Goal: Find specific page/section: Find specific page/section

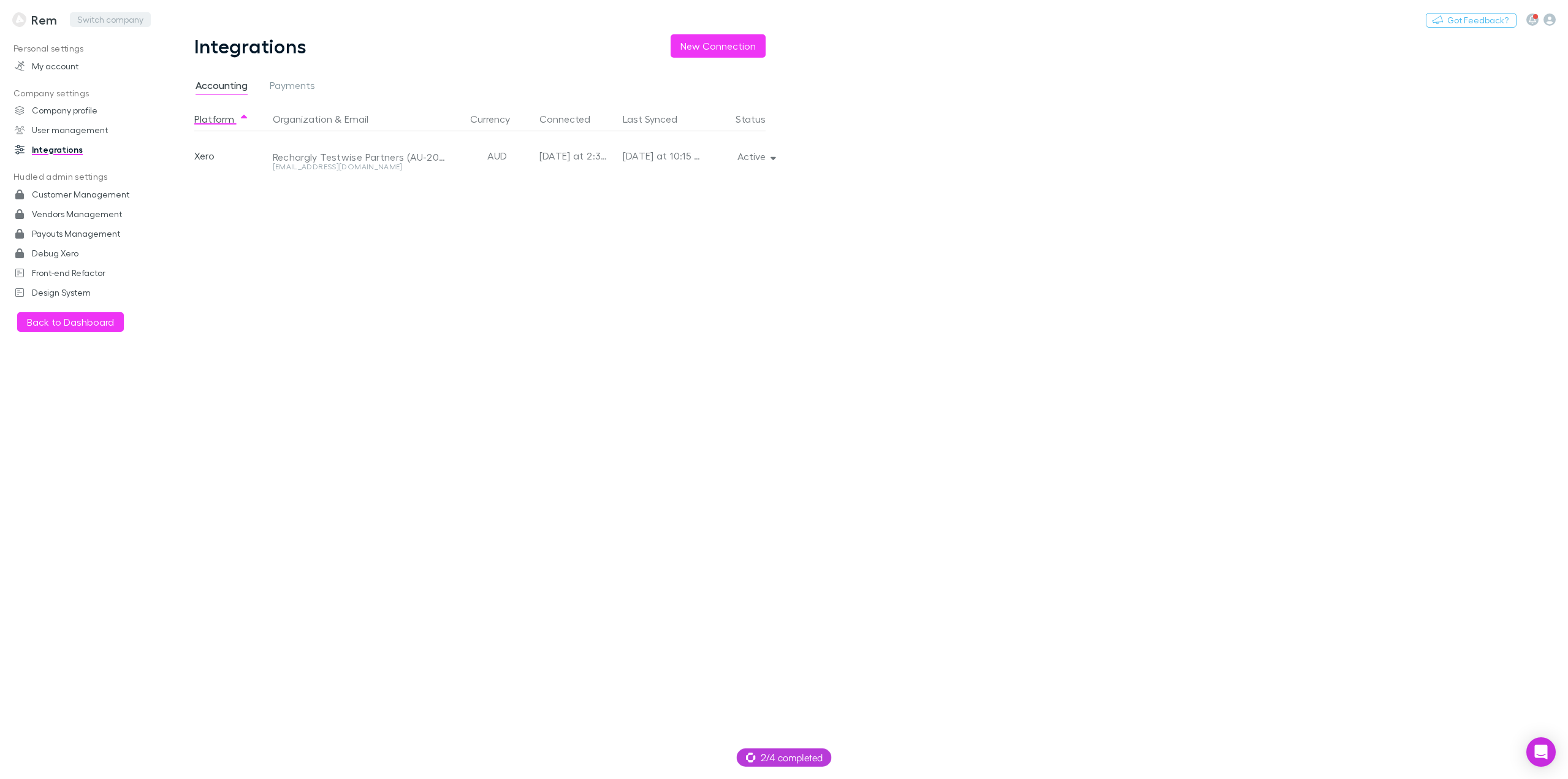
click at [91, 22] on button "Switch company" at bounding box center [109, 19] width 81 height 15
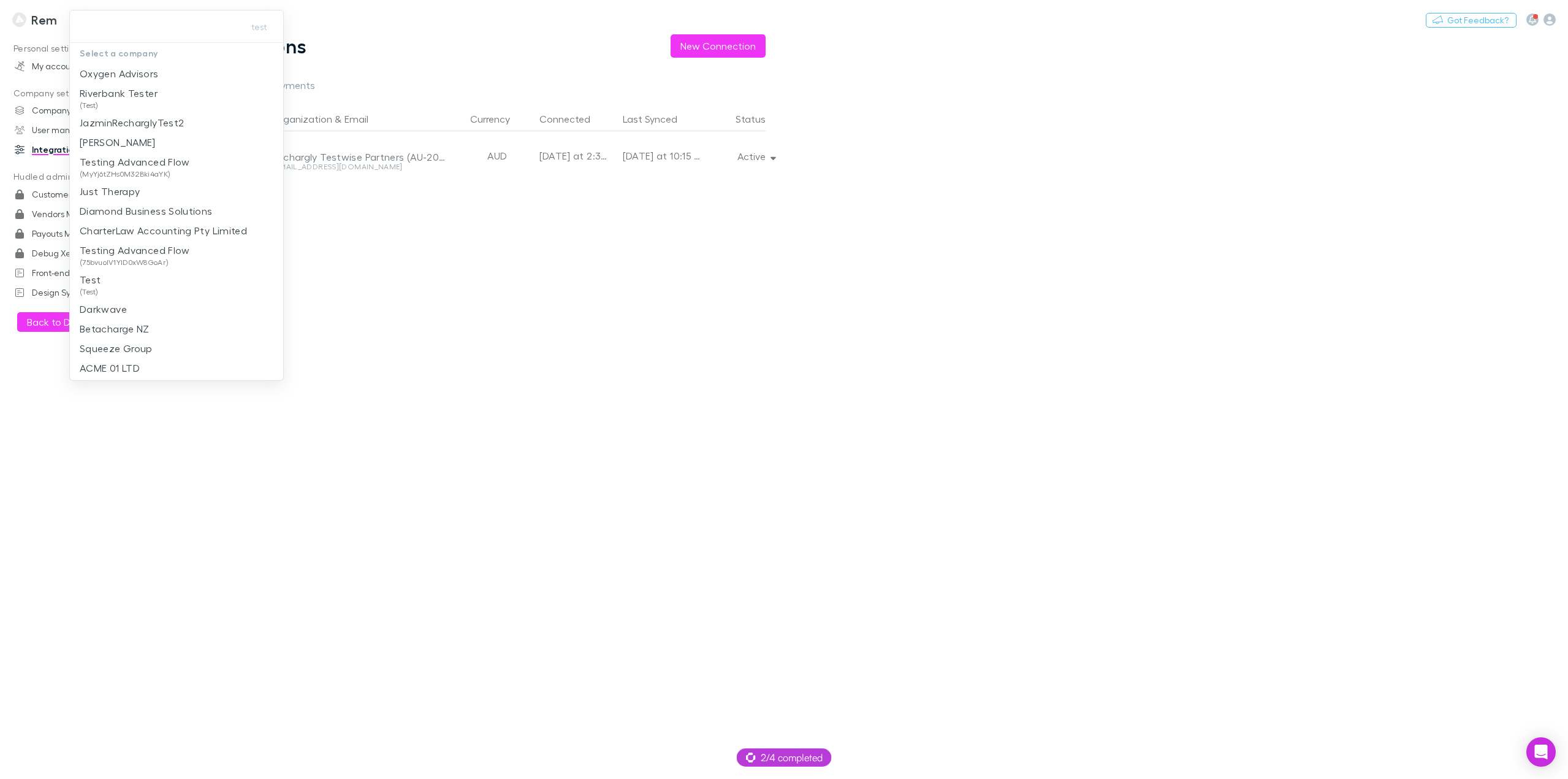
type input "********"
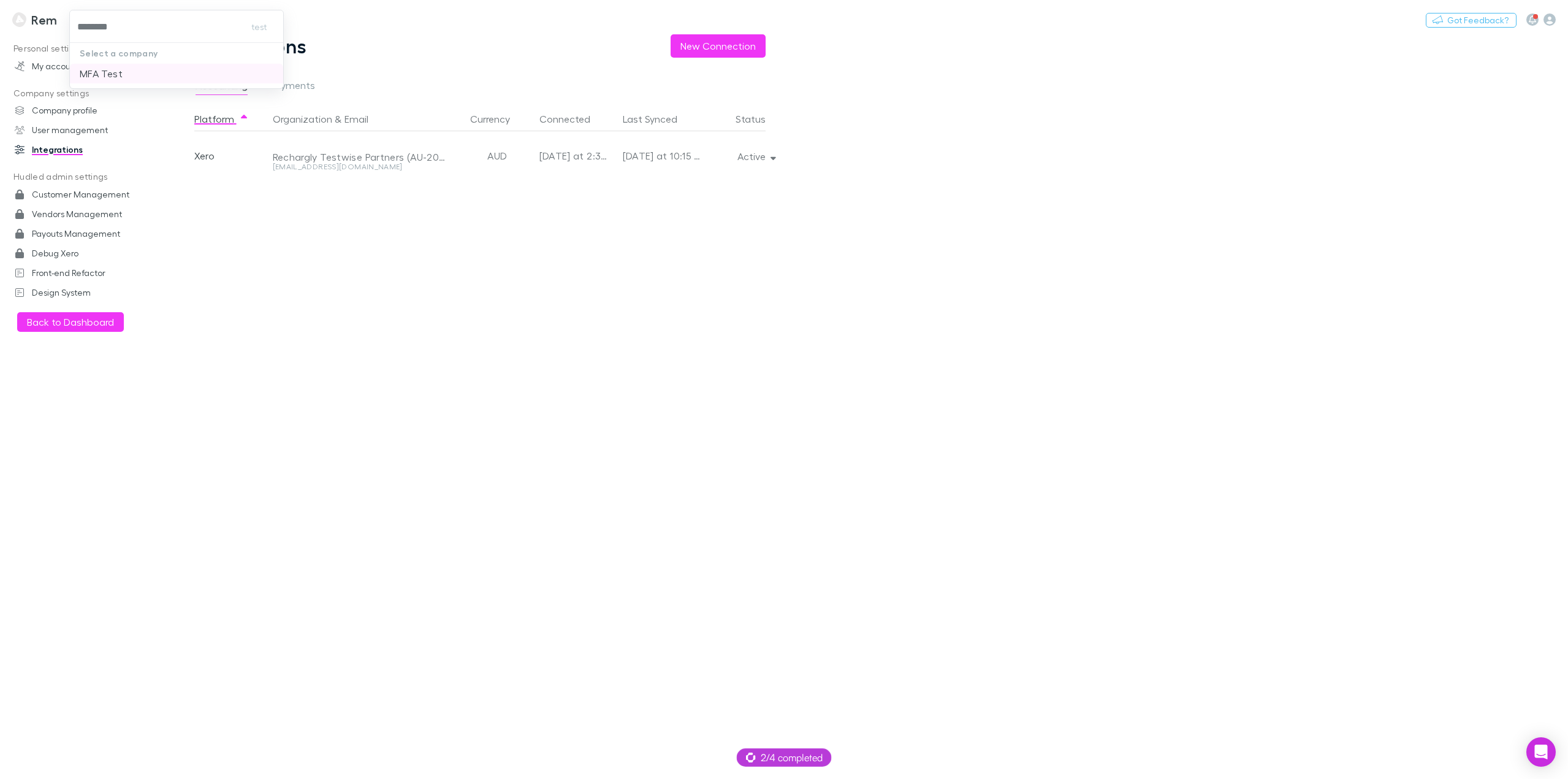
click at [128, 71] on li "MFA Test" at bounding box center [176, 74] width 213 height 20
click at [52, 25] on h3 "MFA Test" at bounding box center [58, 19] width 54 height 15
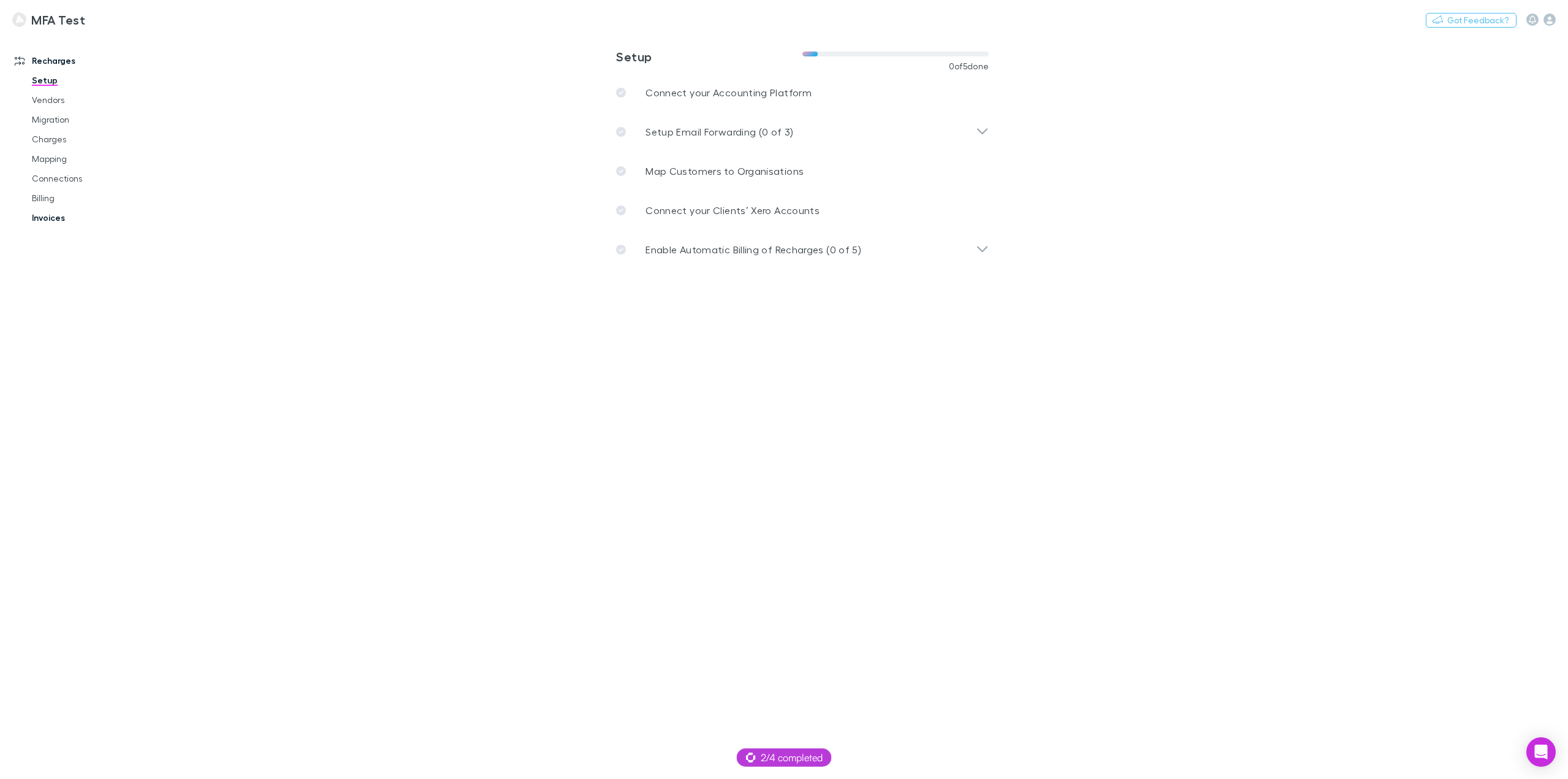
click at [63, 217] on link "Invoices" at bounding box center [95, 218] width 152 height 20
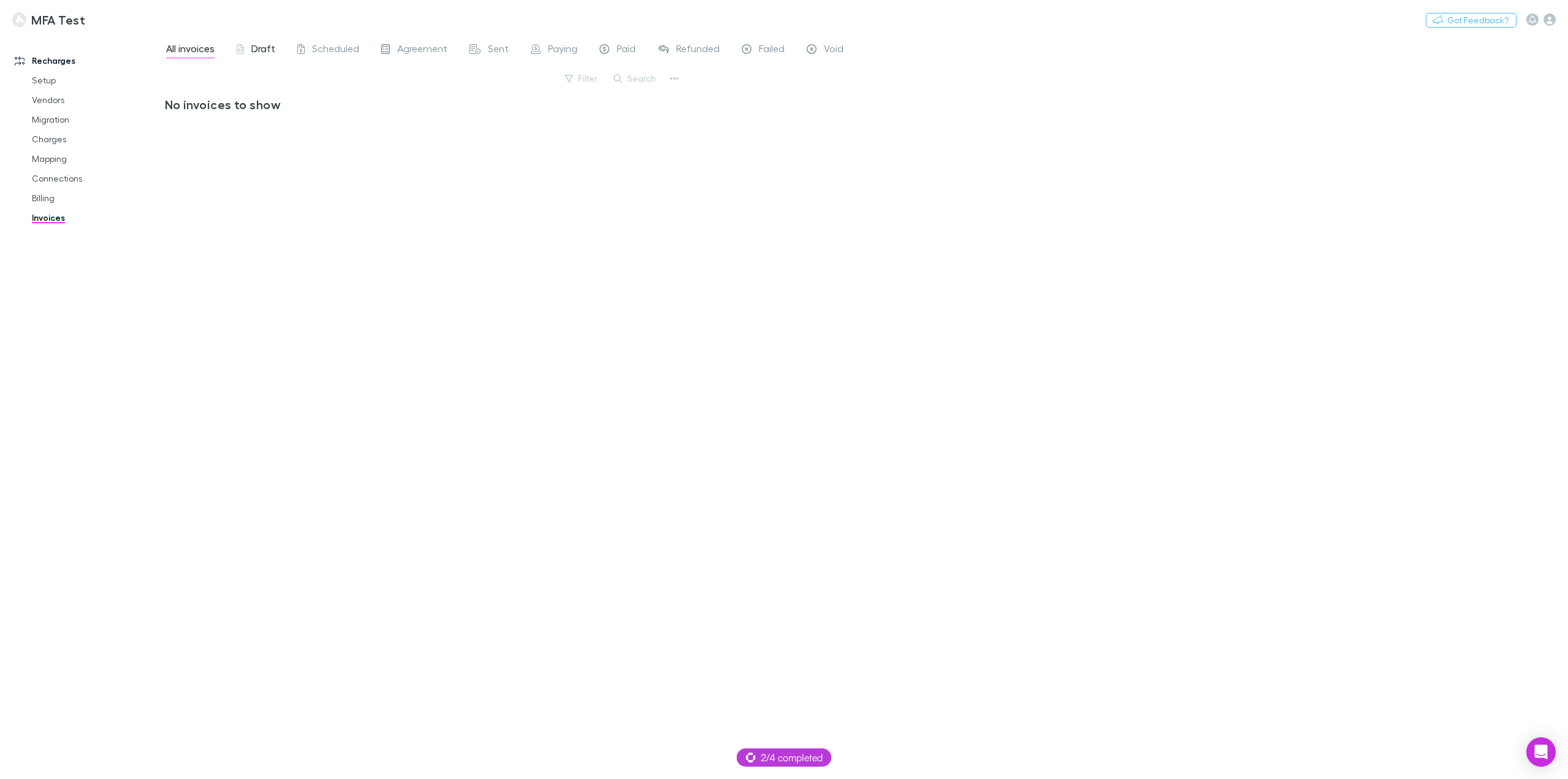
click at [257, 52] on span "Draft" at bounding box center [263, 51] width 24 height 16
click at [166, 47] on span "All invoices" at bounding box center [190, 51] width 49 height 16
click at [61, 162] on link "Mapping" at bounding box center [95, 159] width 152 height 20
click at [49, 177] on link "Connections" at bounding box center [95, 178] width 152 height 20
click at [38, 200] on link "Billing" at bounding box center [95, 198] width 152 height 20
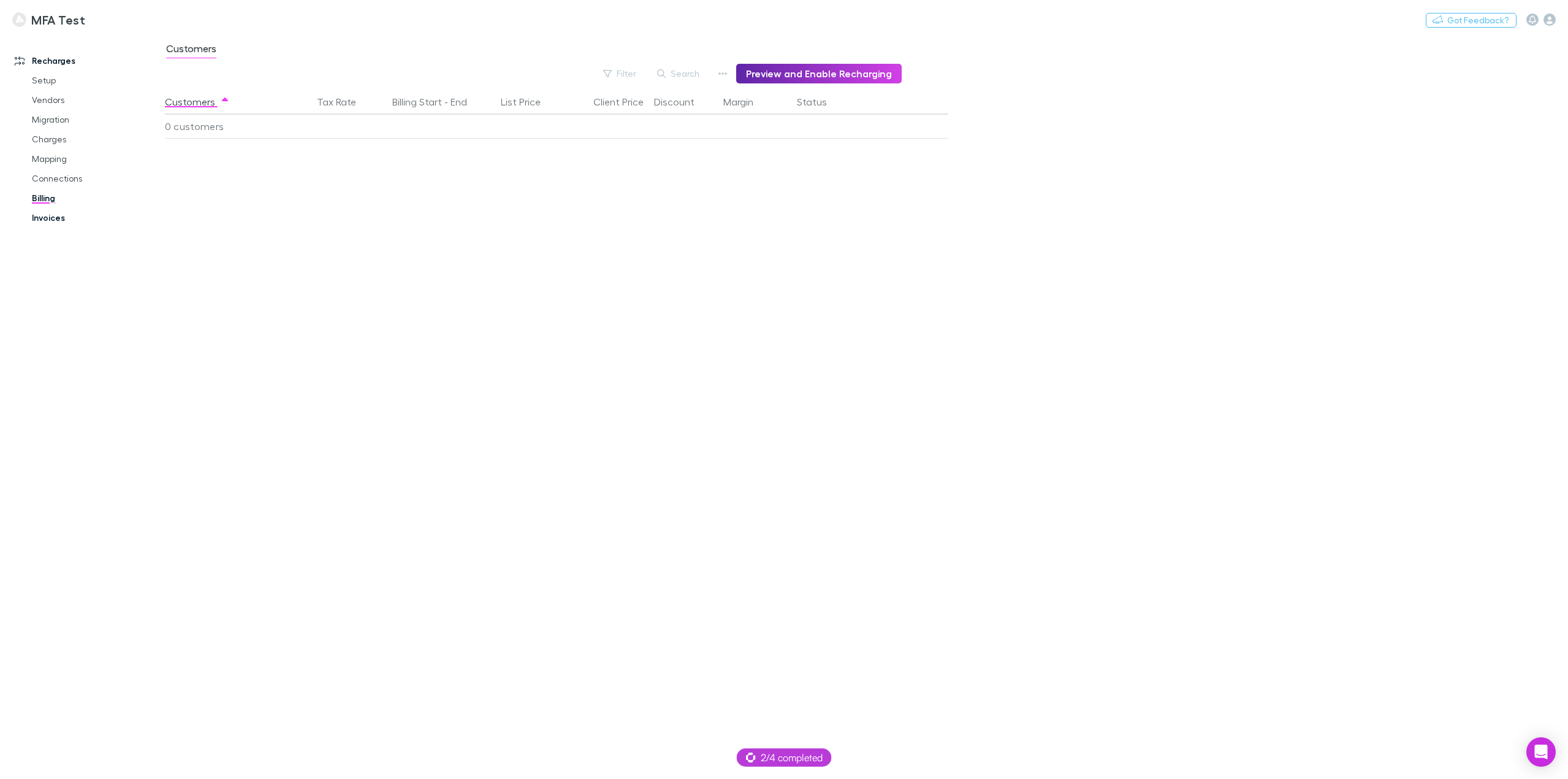
click at [56, 218] on link "Invoices" at bounding box center [95, 218] width 152 height 20
click at [626, 55] on span "Paid" at bounding box center [625, 51] width 19 height 16
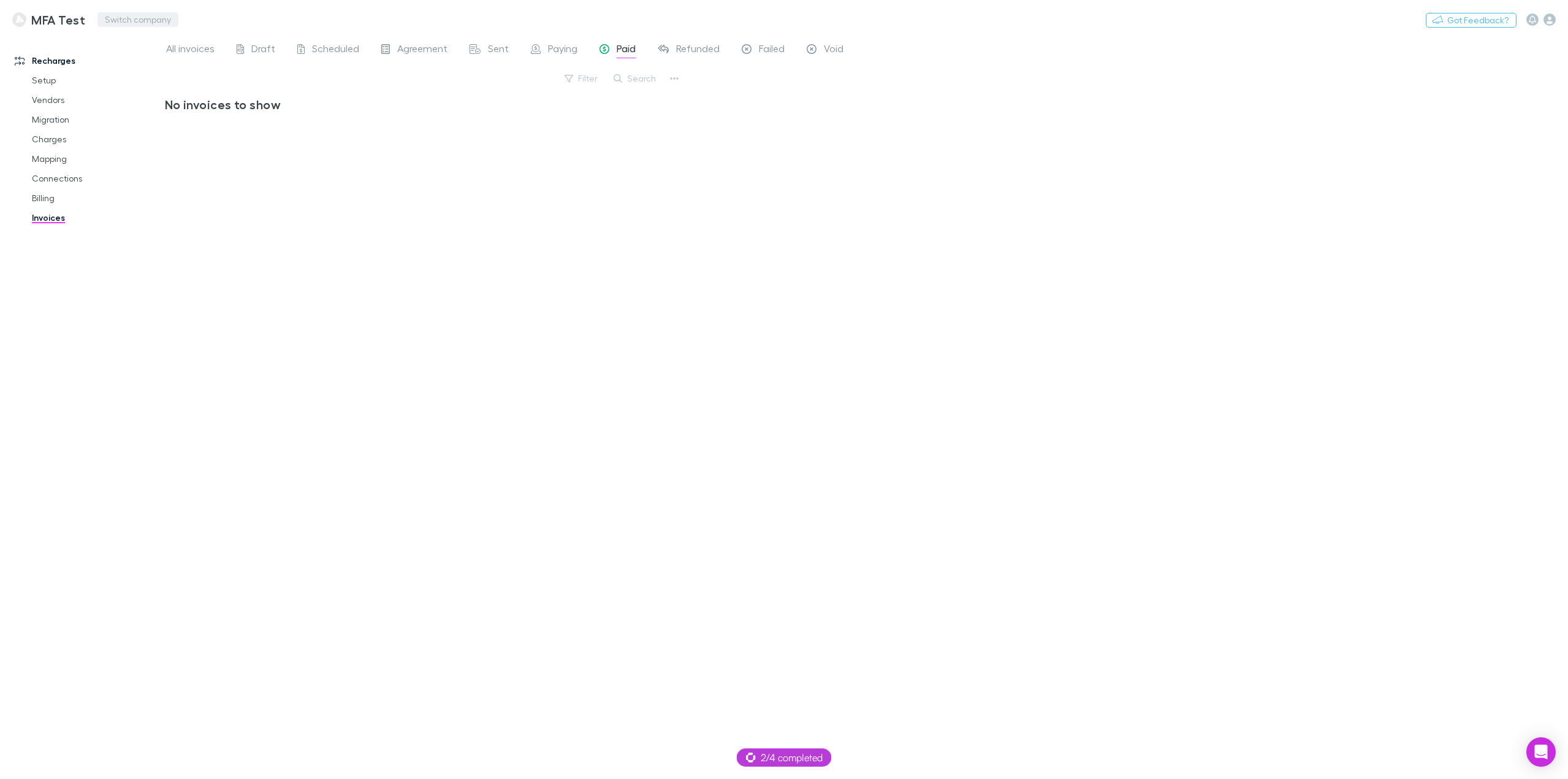
click at [135, 19] on button "Switch company" at bounding box center [137, 19] width 81 height 15
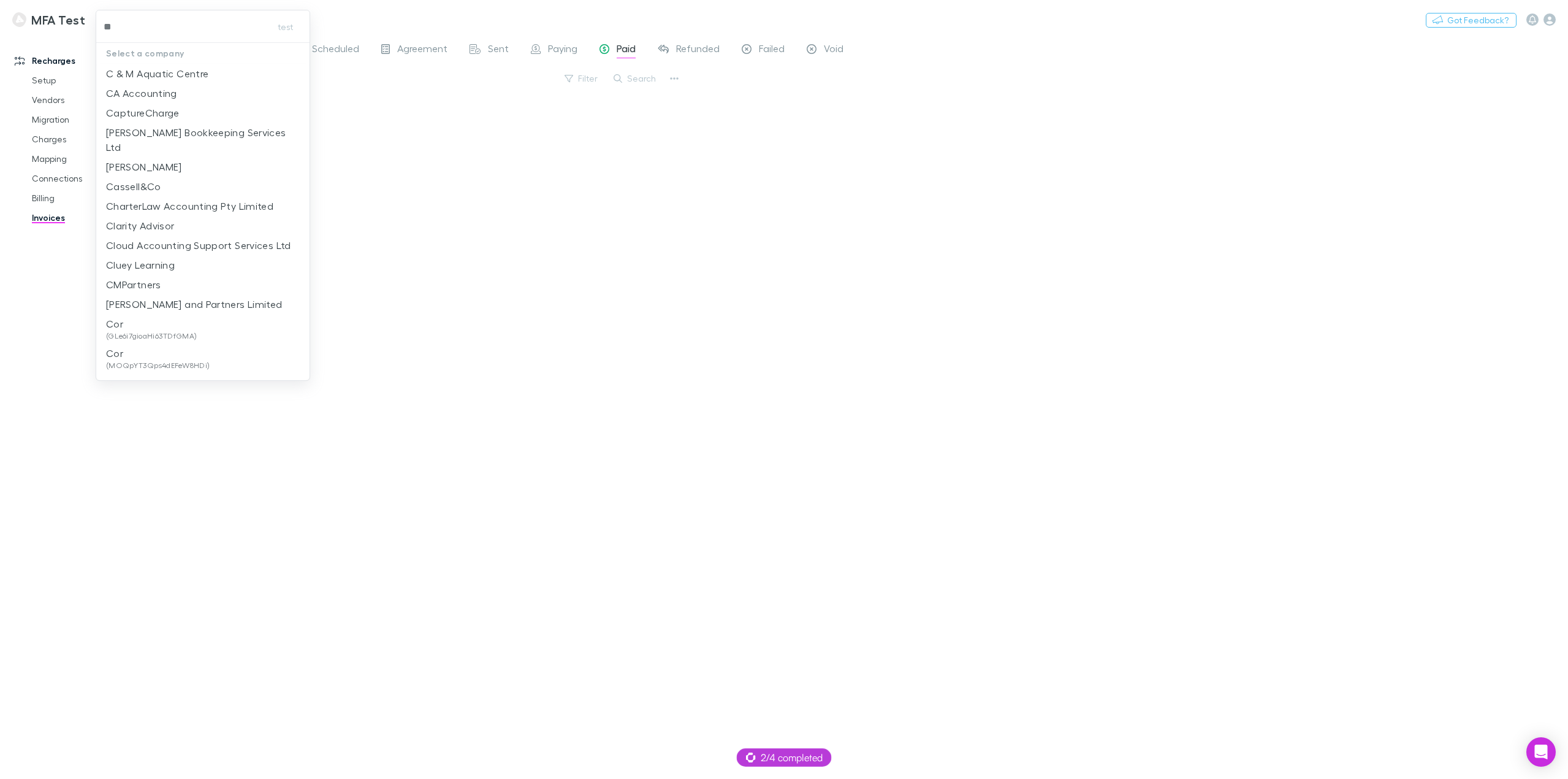
type input "***"
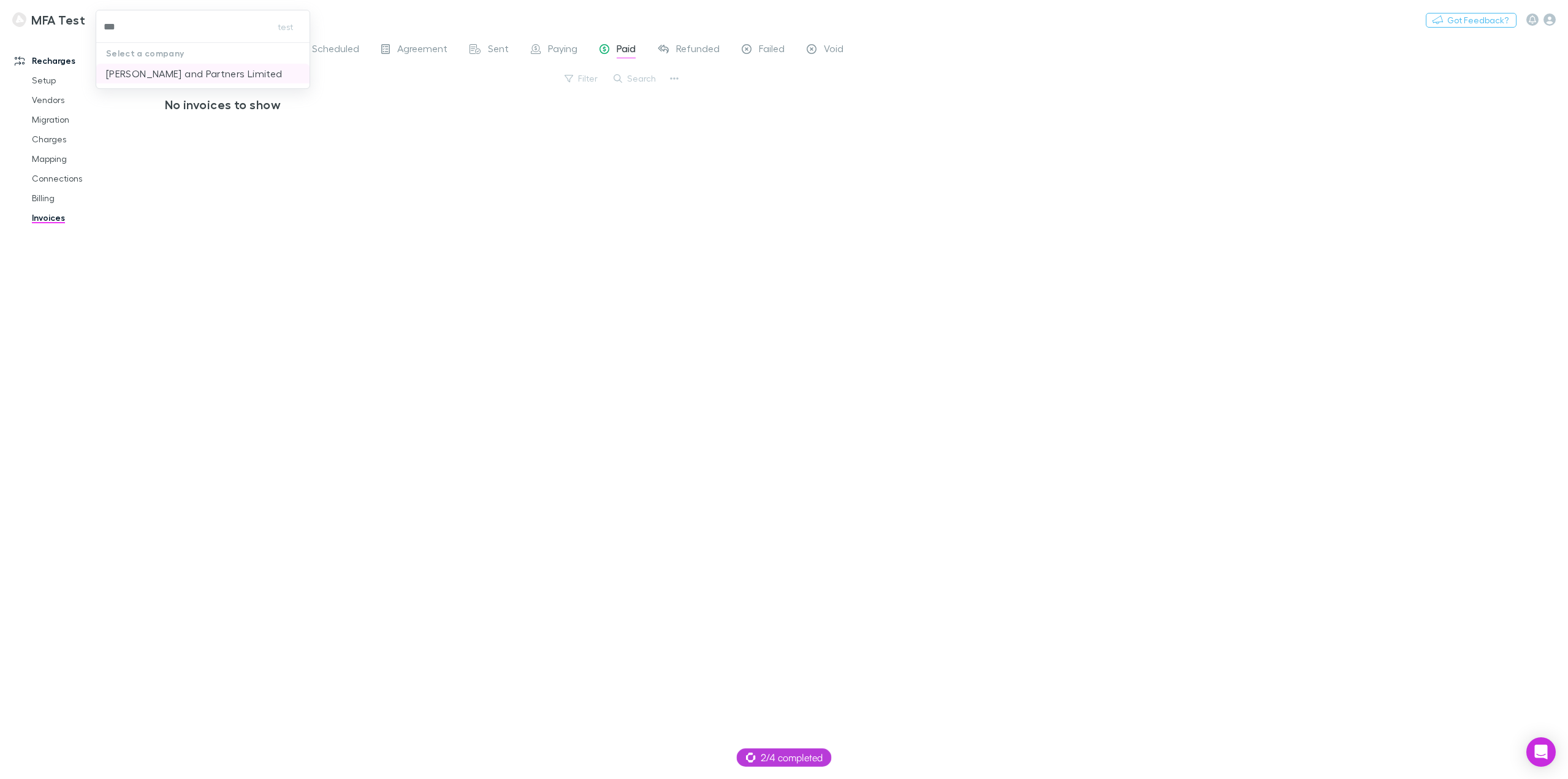
click at [161, 80] on p "[PERSON_NAME] and Partners Limited" at bounding box center [195, 74] width 177 height 15
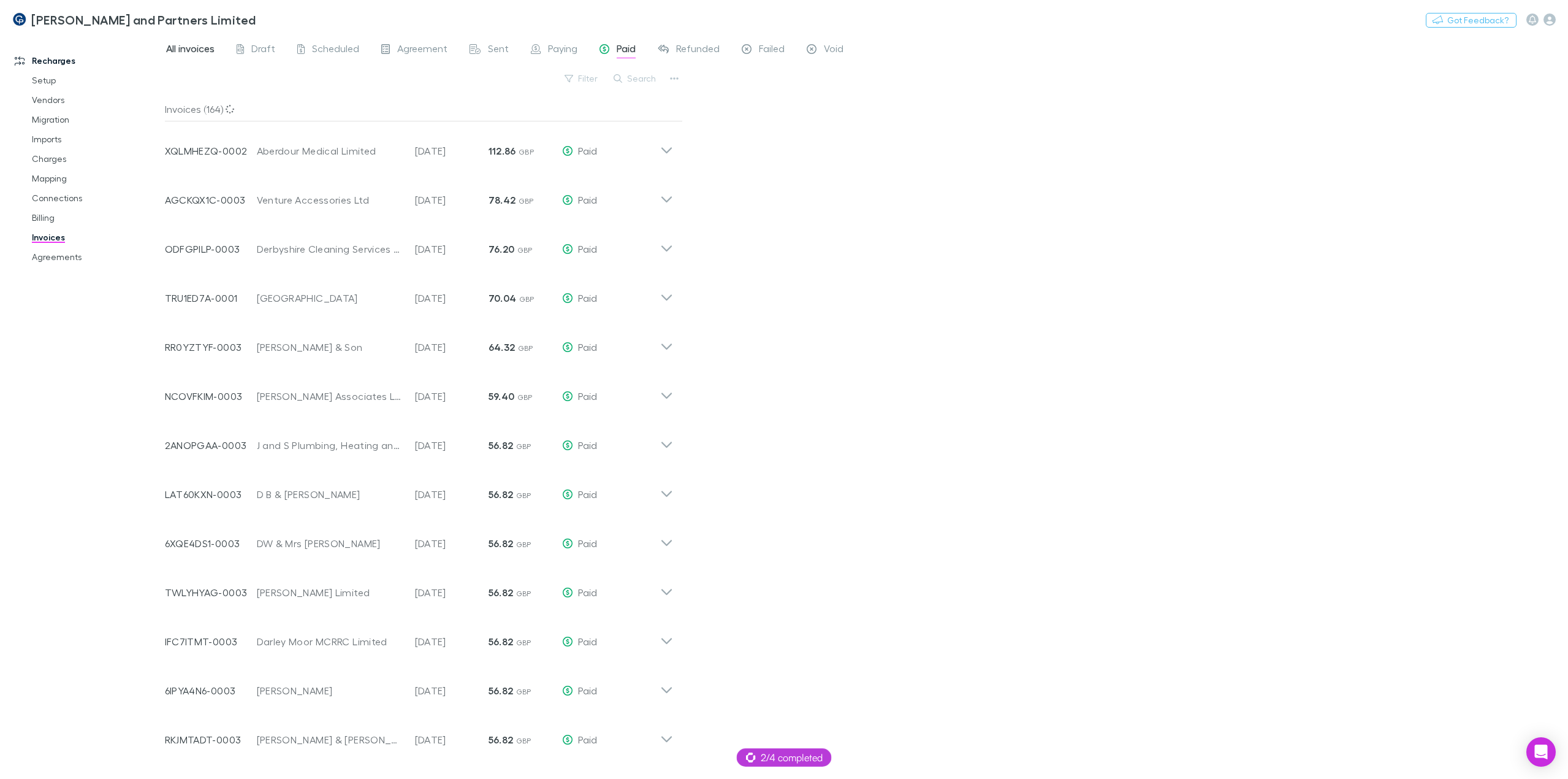
click at [197, 48] on span "All invoices" at bounding box center [190, 51] width 49 height 16
click at [630, 80] on button "Search" at bounding box center [635, 78] width 56 height 15
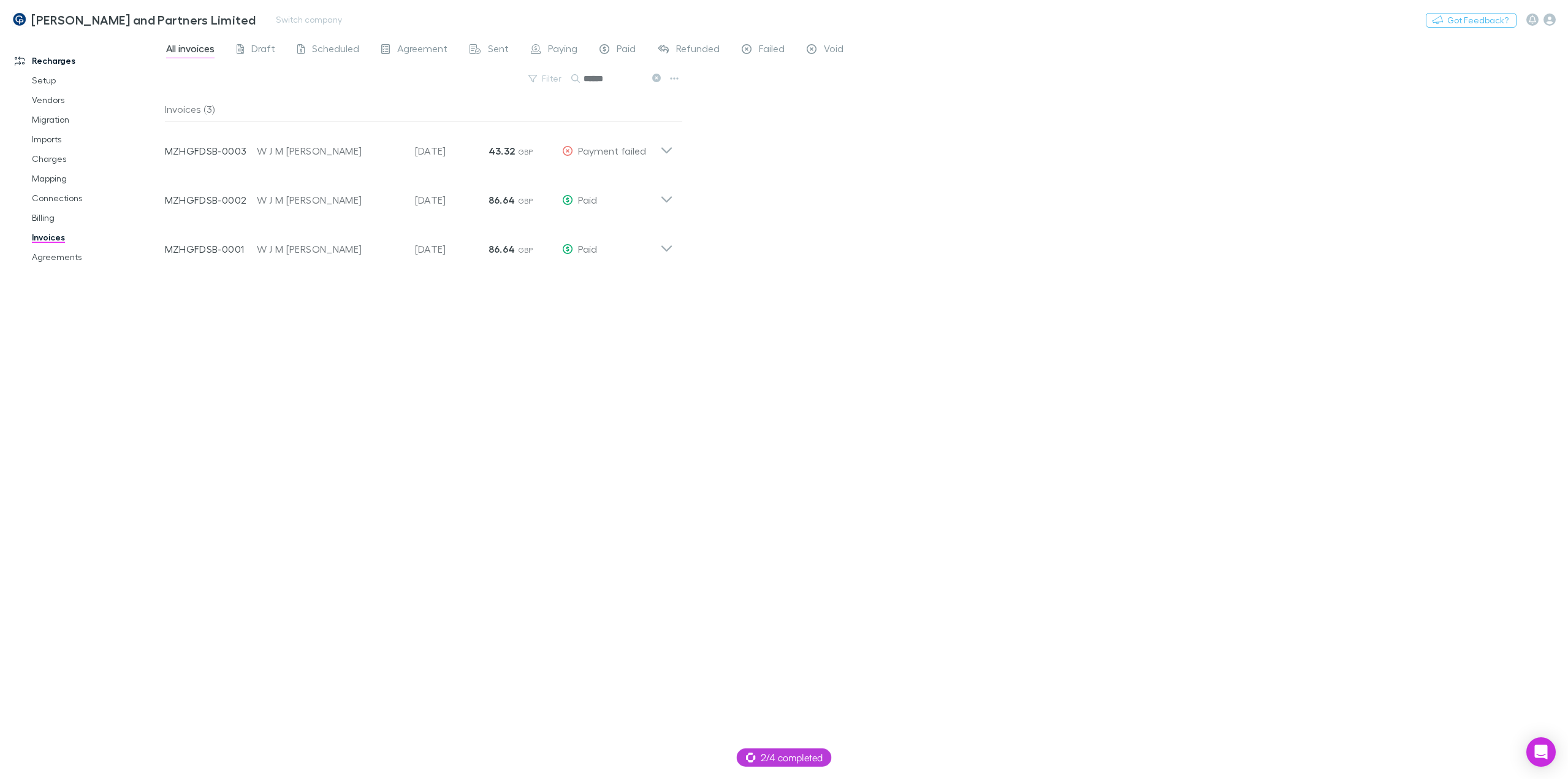
type input "******"
click at [669, 155] on icon at bounding box center [666, 145] width 13 height 25
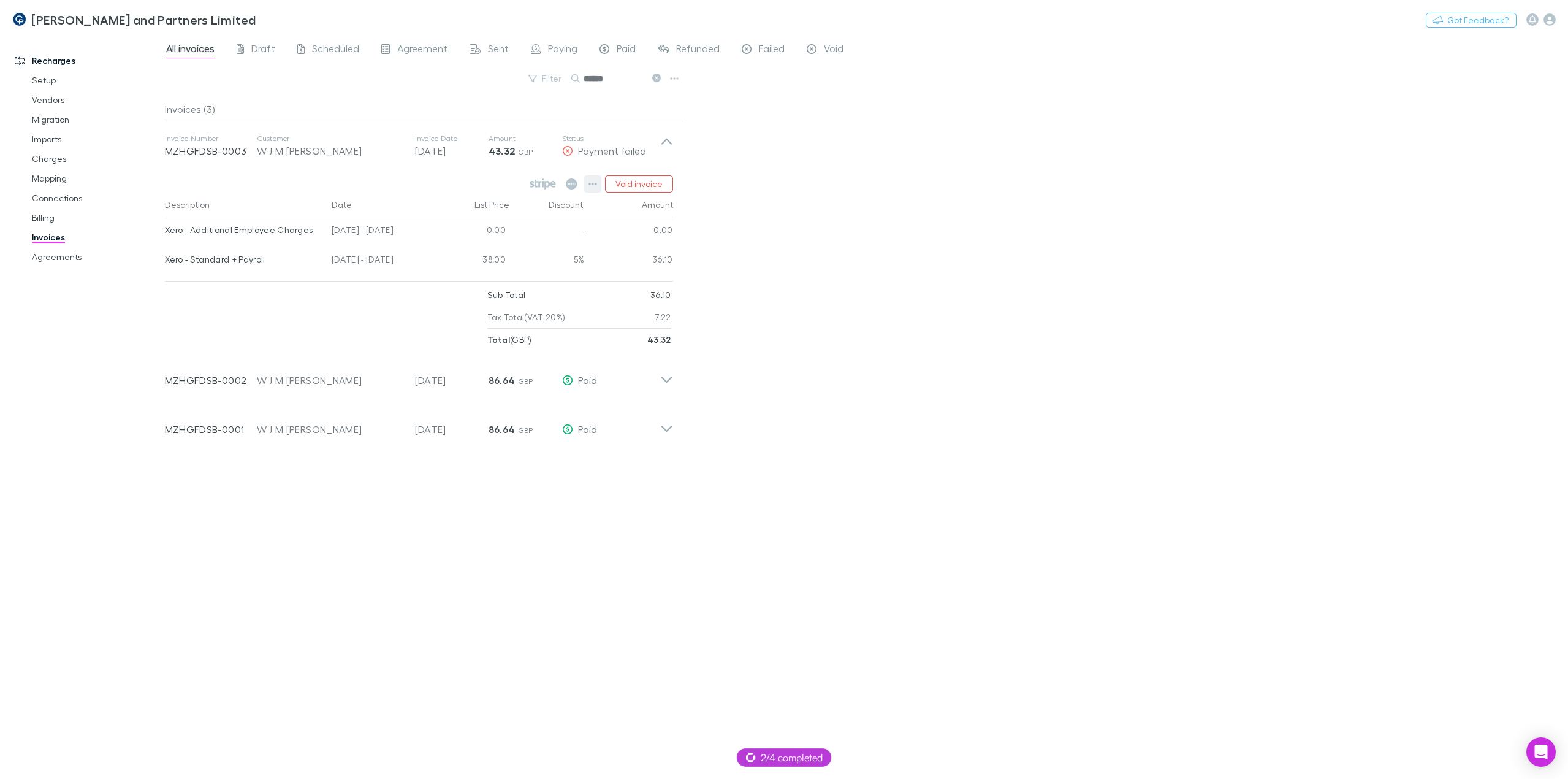
click at [591, 184] on icon "button" at bounding box center [593, 184] width 9 height 2
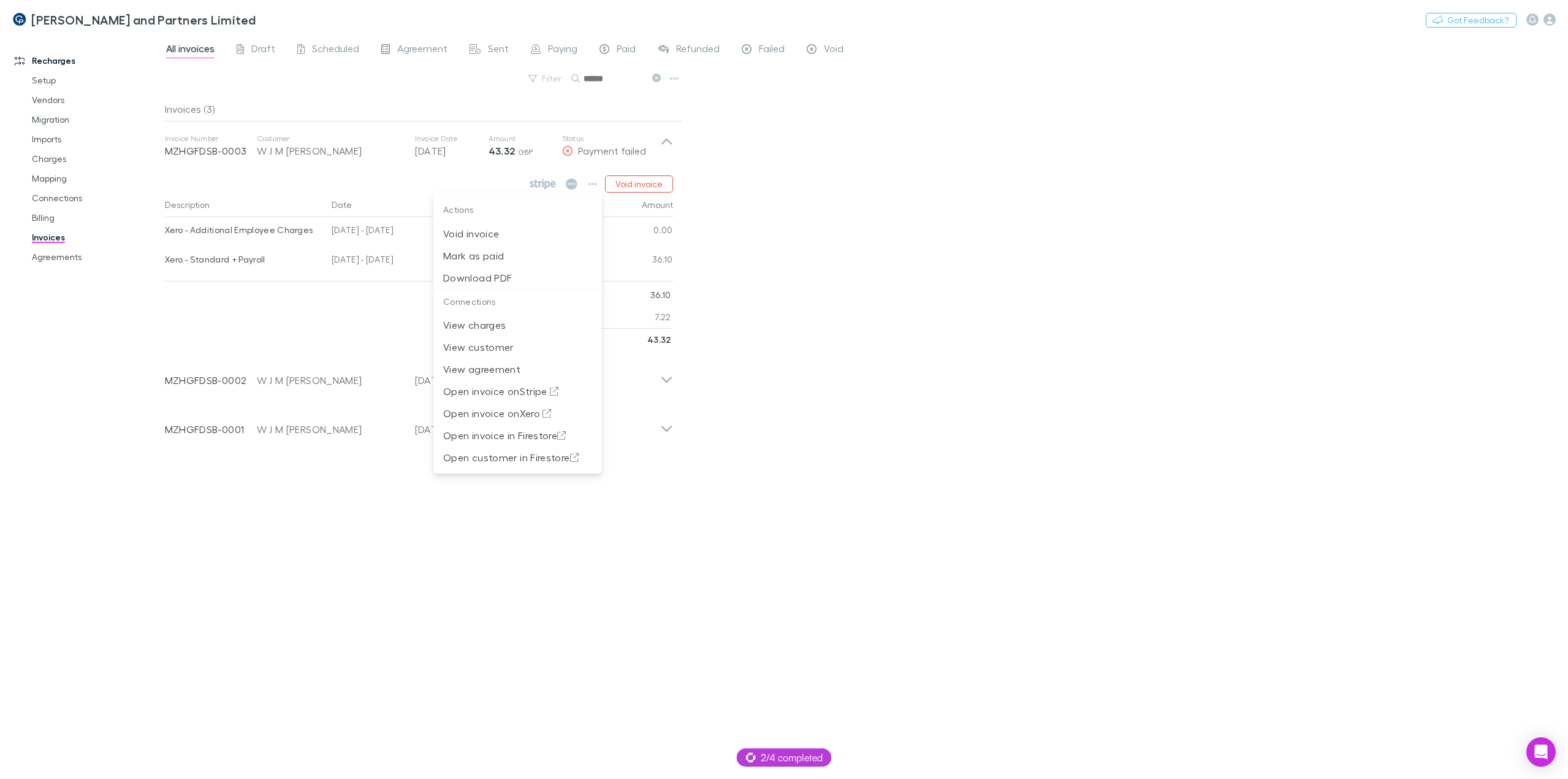
click at [1002, 334] on div at bounding box center [784, 389] width 1568 height 779
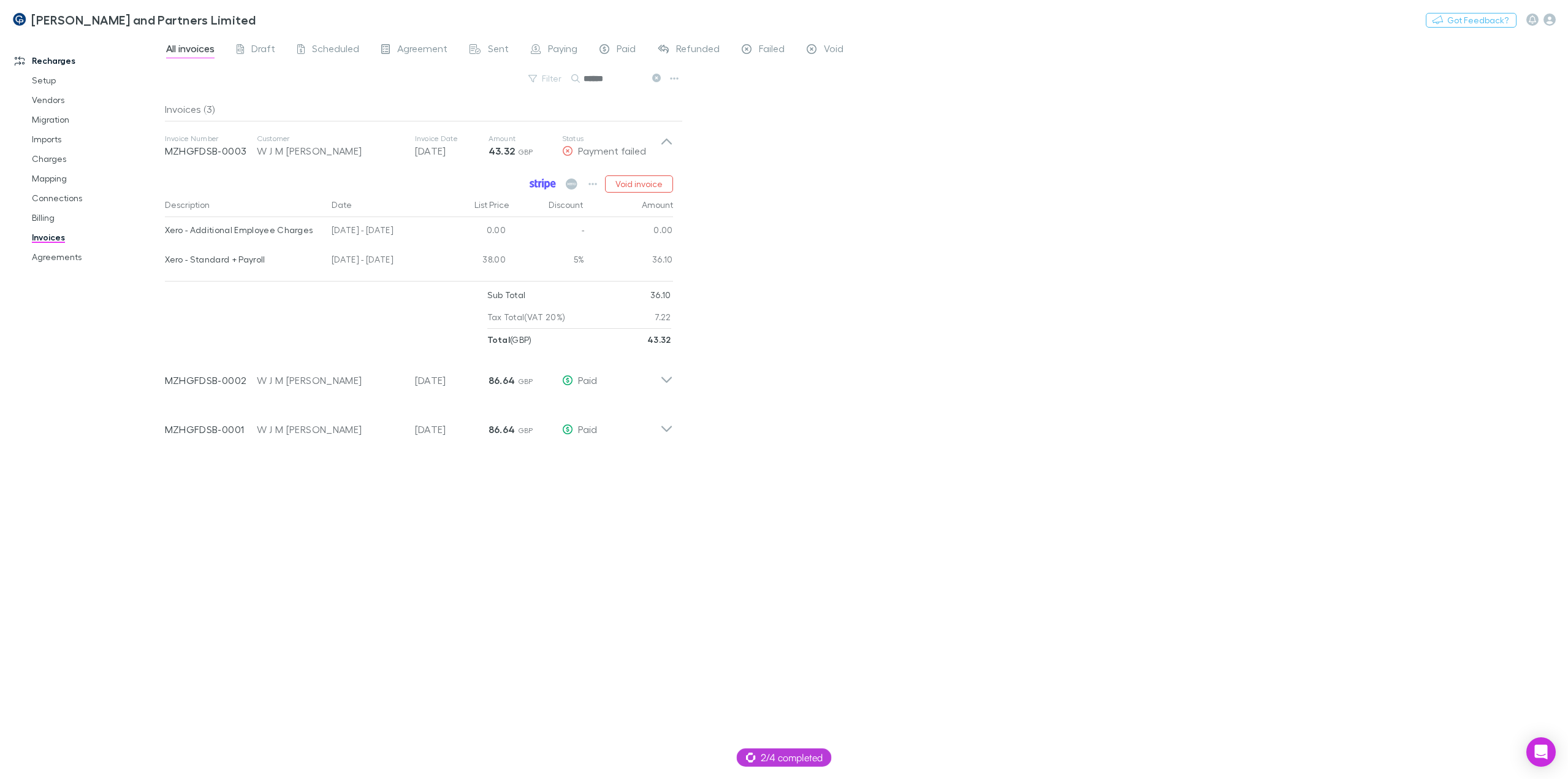
click at [545, 186] on icon at bounding box center [543, 183] width 27 height 11
click at [595, 183] on icon "button" at bounding box center [593, 184] width 9 height 10
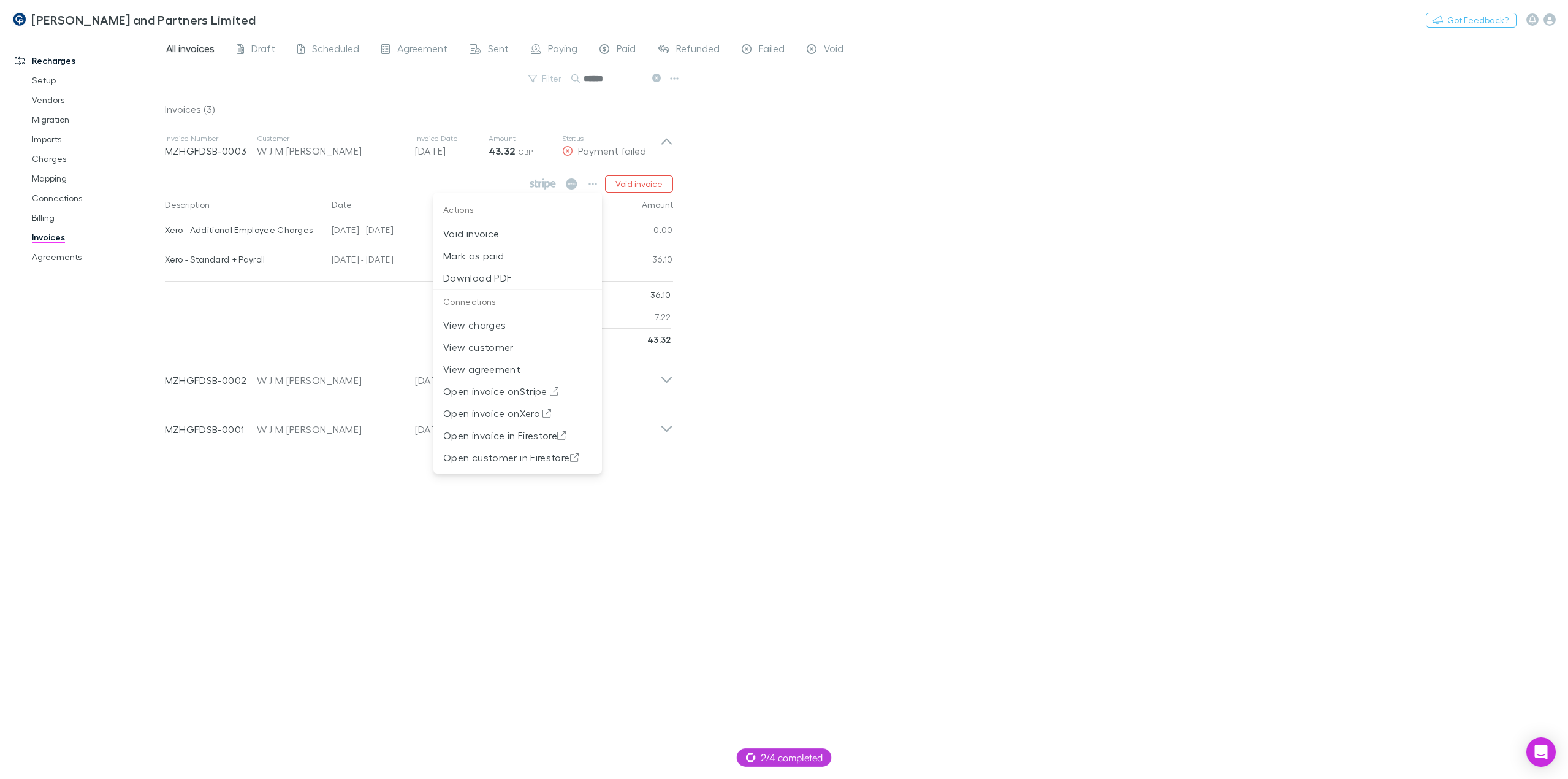
click at [388, 175] on div at bounding box center [784, 389] width 1568 height 779
click at [453, 177] on div "Void invoice" at bounding box center [419, 183] width 508 height 17
click at [67, 260] on link "Agreements" at bounding box center [95, 257] width 152 height 20
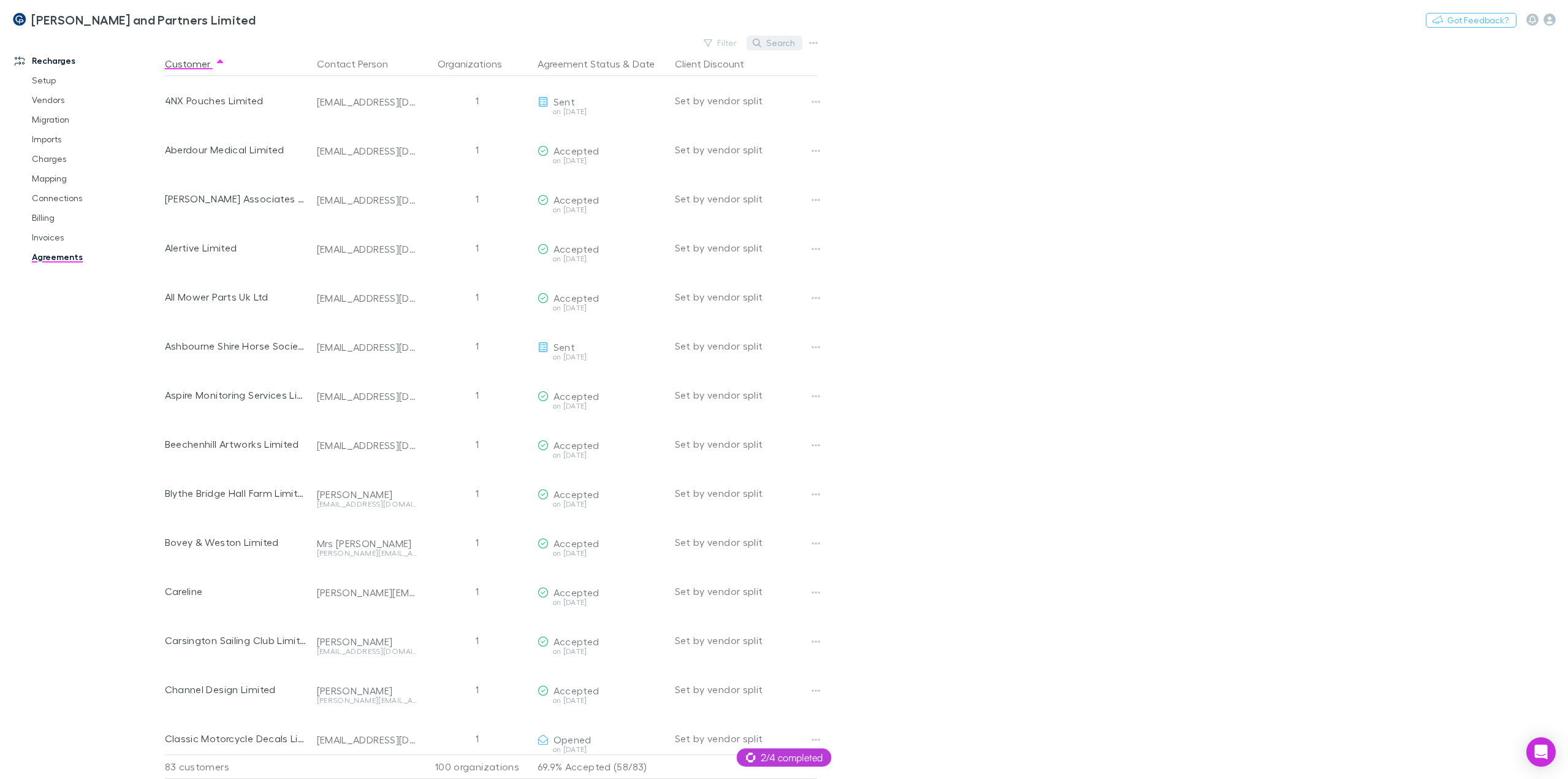
click at [781, 46] on button "Search" at bounding box center [775, 43] width 56 height 15
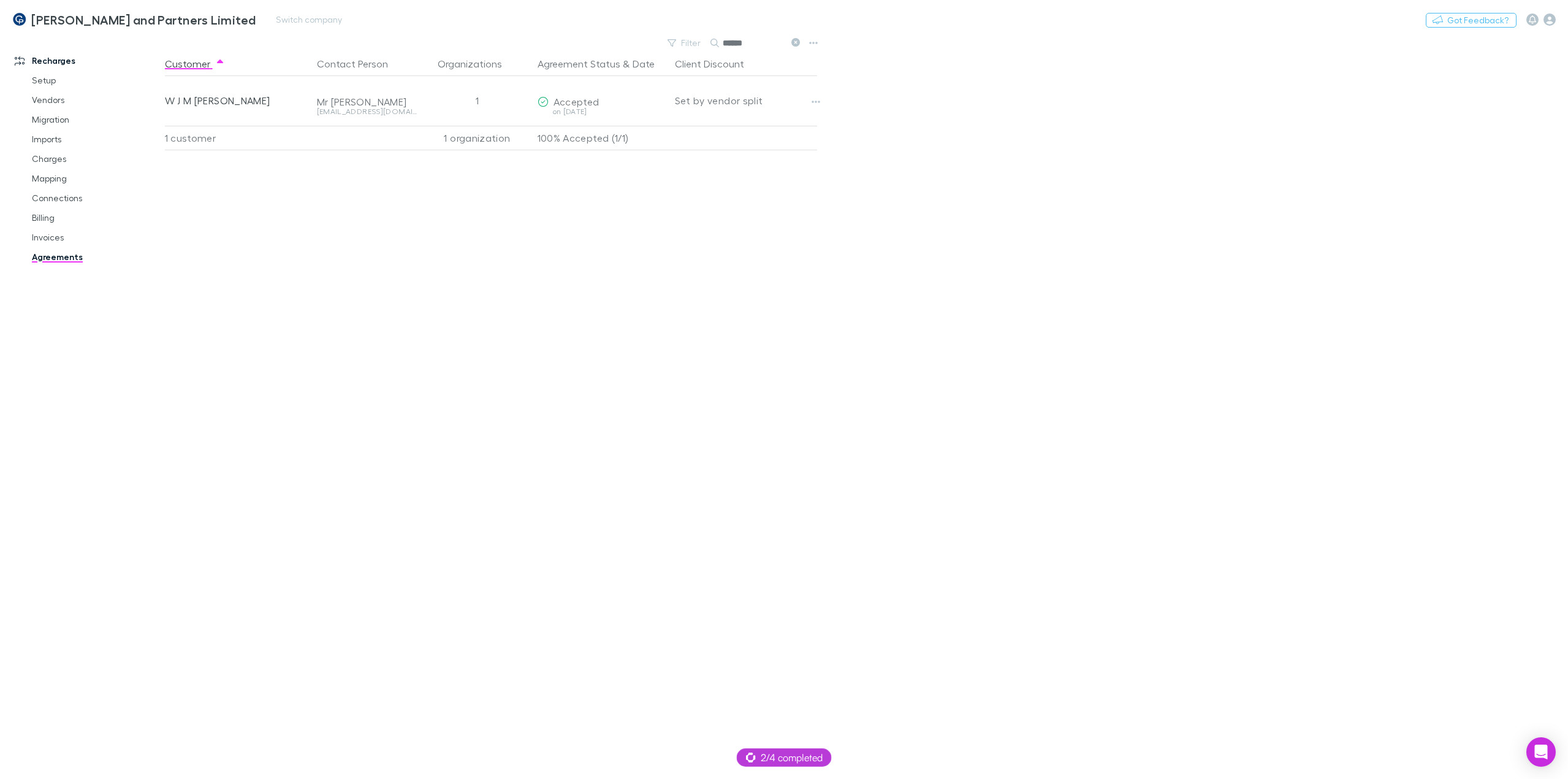
type input "******"
